Goal: Task Accomplishment & Management: Manage account settings

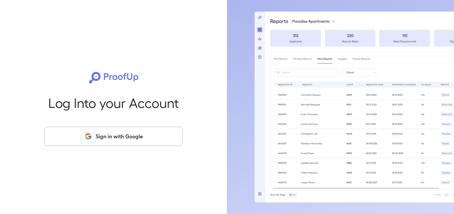
click at [142, 143] on button "Sign in with Google" at bounding box center [114, 136] width 138 height 19
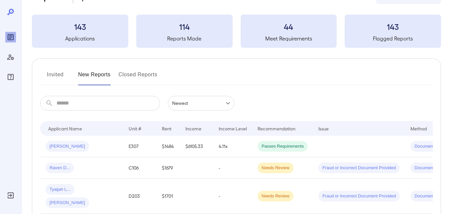
scroll to position [33, 0]
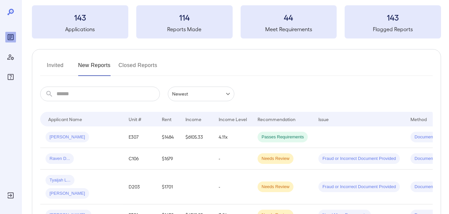
click at [58, 66] on button "Invited" at bounding box center [55, 68] width 30 height 16
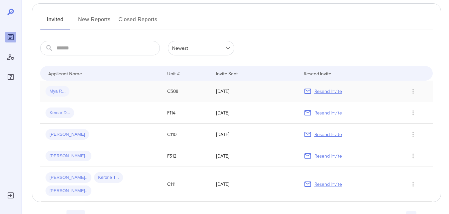
scroll to position [88, 0]
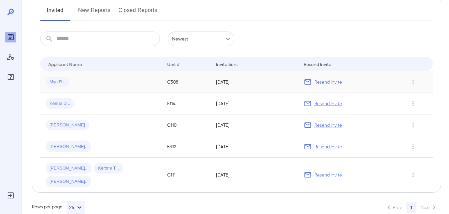
click at [316, 79] on p "Resend Invite" at bounding box center [328, 82] width 28 height 7
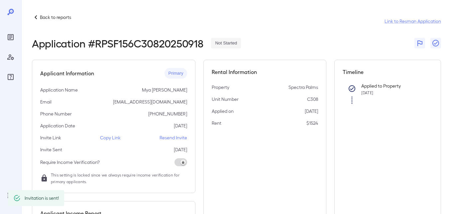
click at [46, 18] on p "Back to reports" at bounding box center [55, 17] width 31 height 7
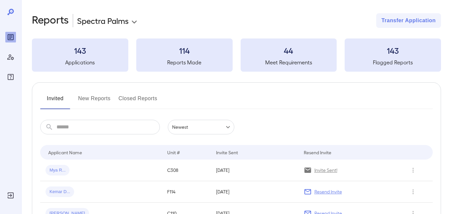
drag, startPoint x: 327, startPoint y: 194, endPoint x: 191, endPoint y: 181, distance: 137.2
click at [327, 194] on p "Resend Invite" at bounding box center [328, 192] width 28 height 7
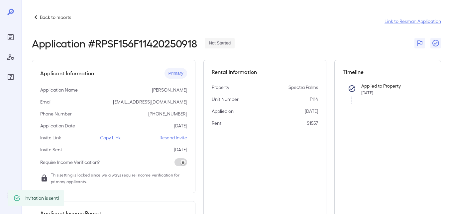
click at [57, 19] on p "Back to reports" at bounding box center [55, 17] width 31 height 7
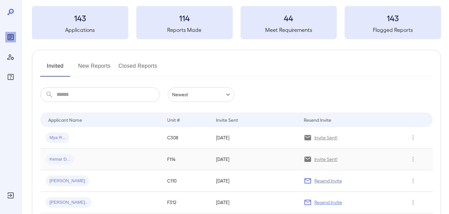
scroll to position [66, 0]
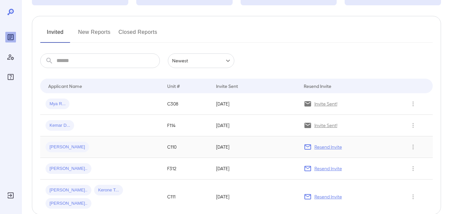
click at [316, 148] on p "Resend Invite" at bounding box center [328, 147] width 28 height 7
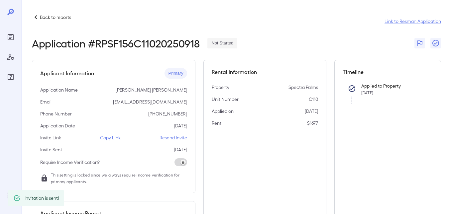
click at [42, 15] on p "Back to reports" at bounding box center [55, 17] width 31 height 7
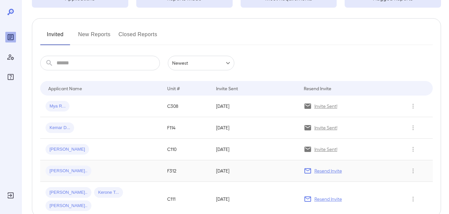
scroll to position [66, 0]
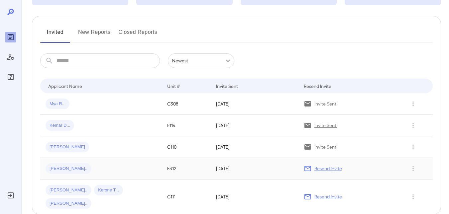
click at [323, 167] on p "Resend Invite" at bounding box center [328, 168] width 28 height 7
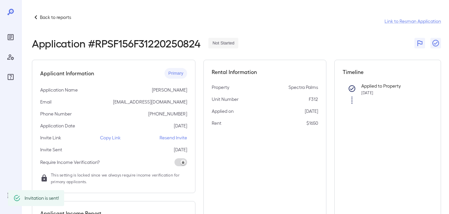
click at [49, 20] on p "Back to reports" at bounding box center [55, 17] width 31 height 7
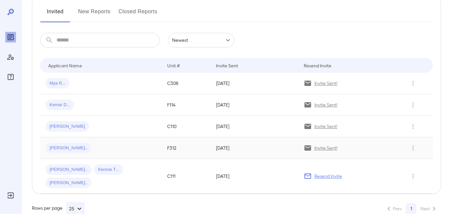
scroll to position [88, 0]
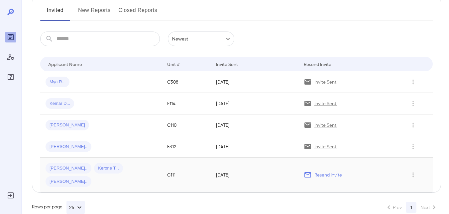
click at [325, 172] on p "Resend Invite" at bounding box center [328, 175] width 28 height 7
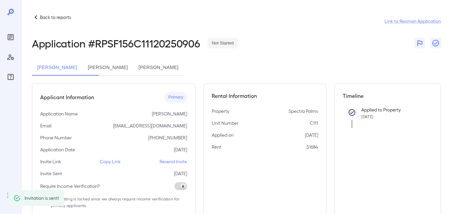
click at [43, 15] on p "Back to reports" at bounding box center [55, 17] width 31 height 7
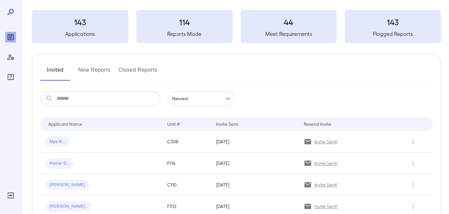
scroll to position [88, 0]
